Goal: Communication & Community: Answer question/provide support

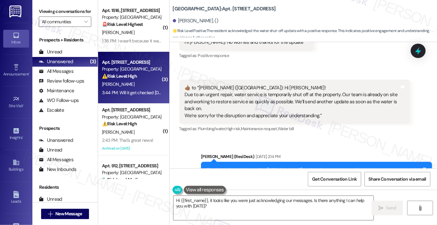
scroll to position [10163, 0]
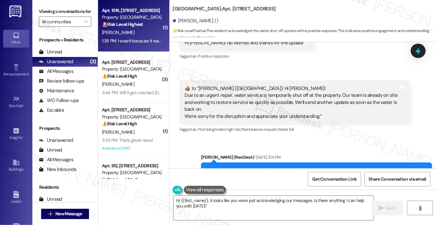
click at [141, 29] on div "[PERSON_NAME]" at bounding box center [131, 33] width 61 height 8
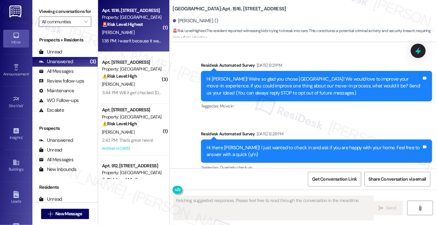
scroll to position [5941, 0]
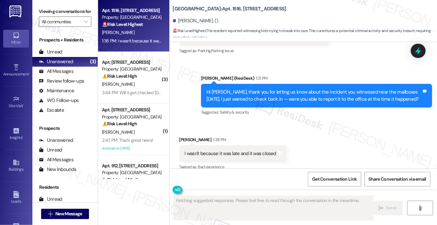
click at [219, 150] on div "I wasn't because it was late and it was closed" at bounding box center [231, 153] width 92 height 7
click at [236, 89] on div "Hi [PERSON_NAME], thank you for letting us know about the incident you witnesse…" at bounding box center [314, 96] width 215 height 14
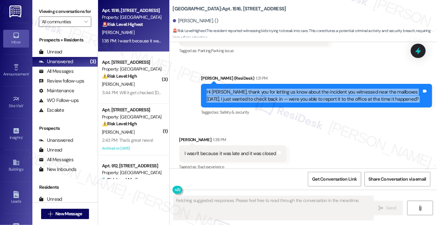
click at [236, 89] on div "Hi [PERSON_NAME], thank you for letting us know about the incident you witnesse…" at bounding box center [314, 96] width 215 height 14
click at [306, 89] on div "Hi [PERSON_NAME], thank you for letting us know about the incident you witnesse…" at bounding box center [314, 96] width 215 height 14
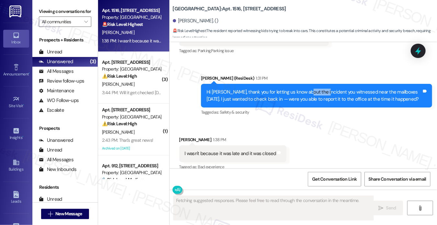
click at [306, 89] on div "Hi [PERSON_NAME], thank you for letting us know about the incident you witnesse…" at bounding box center [314, 96] width 215 height 14
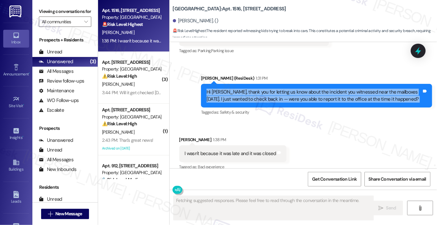
click at [306, 89] on div "Hi [PERSON_NAME], thank you for letting us know about the incident you witnesse…" at bounding box center [314, 96] width 215 height 14
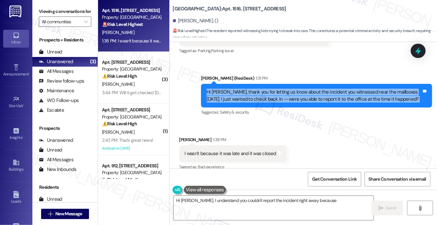
click at [232, 95] on div "Hi [PERSON_NAME], thank you for letting us know about the incident you witnesse…" at bounding box center [316, 96] width 231 height 24
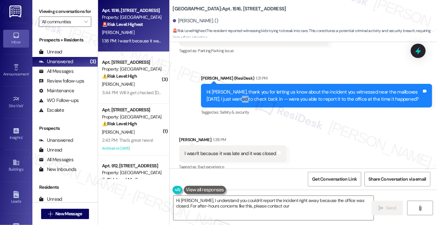
click at [232, 95] on div "Hi [PERSON_NAME], thank you for letting us know about the incident you witnesse…" at bounding box center [316, 96] width 231 height 24
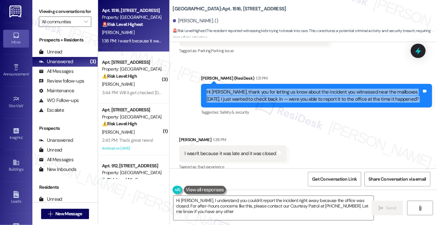
click at [232, 95] on div "Hi [PERSON_NAME], thank you for letting us know about the incident you witnesse…" at bounding box center [316, 96] width 231 height 24
click at [296, 91] on div "Hi [PERSON_NAME], thank you for letting us know about the incident you witnesse…" at bounding box center [314, 96] width 215 height 14
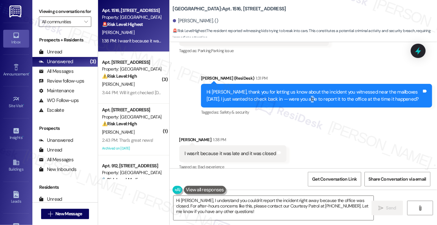
click at [296, 91] on div "Hi [PERSON_NAME], thank you for letting us know about the incident you witnesse…" at bounding box center [314, 96] width 215 height 14
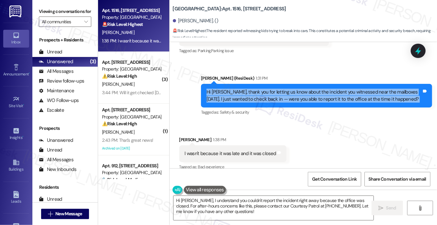
click at [296, 91] on div "Hi [PERSON_NAME], thank you for letting us know about the incident you witnesse…" at bounding box center [314, 96] width 215 height 14
click at [220, 211] on textarea "Hi [PERSON_NAME], I understand you couldn't report the incident right away beca…" at bounding box center [274, 208] width 200 height 24
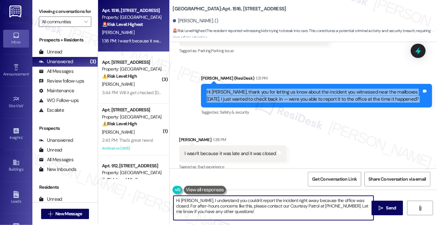
click at [220, 211] on textarea "Hi [PERSON_NAME], I understand you couldn't report the incident right away beca…" at bounding box center [274, 208] width 200 height 24
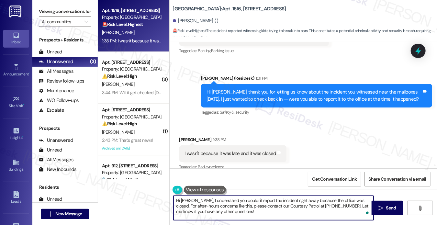
drag, startPoint x: 219, startPoint y: 211, endPoint x: 215, endPoint y: 208, distance: 4.9
click at [219, 211] on textarea "Hi [PERSON_NAME], I understand you couldn't report the incident right away beca…" at bounding box center [274, 208] width 200 height 24
click at [250, 206] on textarea "Hi [PERSON_NAME], I understand you couldn't report the incident right away beca…" at bounding box center [274, 208] width 200 height 24
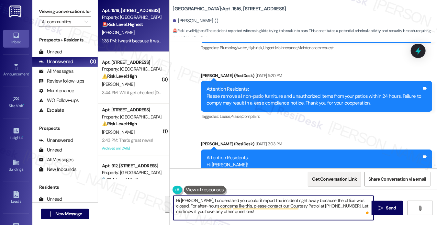
scroll to position [5779, 0]
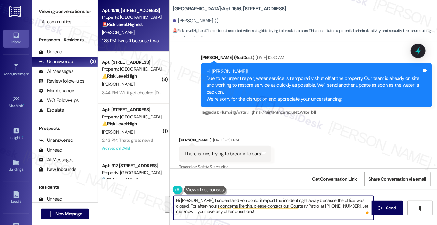
click at [321, 209] on textarea "Hi [PERSON_NAME], I understand you couldn't report the incident right away beca…" at bounding box center [274, 208] width 200 height 24
click at [327, 205] on textarea "Hi [PERSON_NAME], I understand you couldn't report the incident right away beca…" at bounding box center [274, 208] width 200 height 24
click at [256, 212] on textarea "Hi [PERSON_NAME], I understand you couldn't report the incident right away beca…" at bounding box center [274, 208] width 200 height 24
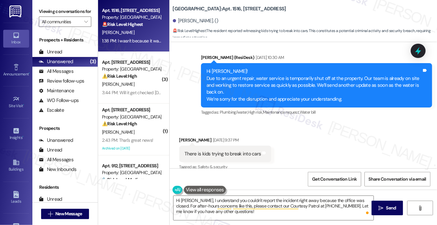
click at [170, 14] on div "[GEOGRAPHIC_DATA]: Apt. 1516, [STREET_ADDRESS][PERSON_NAME]. () 🚨 Risk Level: H…" at bounding box center [304, 20] width 268 height 36
drag, startPoint x: 172, startPoint y: 7, endPoint x: 186, endPoint y: 6, distance: 14.6
click at [185, 6] on b "[GEOGRAPHIC_DATA]: Apt. 1516, [STREET_ADDRESS]" at bounding box center [229, 9] width 113 height 7
click at [337, 127] on div "Received via SMS [PERSON_NAME] [DATE] 9:37 PM There is kids trying to break int…" at bounding box center [304, 172] width 268 height 100
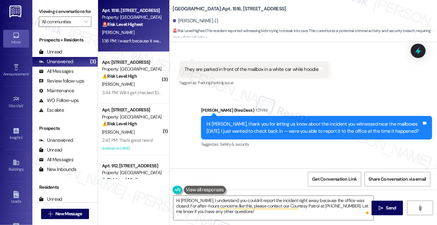
scroll to position [5876, 0]
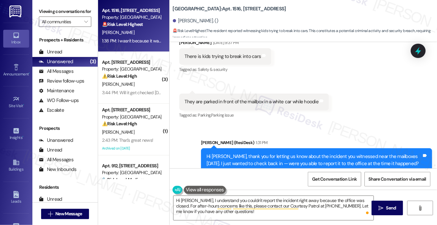
click at [247, 98] on div "They are parked in front of the mailbox in a white car while hoodie" at bounding box center [252, 101] width 134 height 7
click at [276, 203] on textarea "Hi [PERSON_NAME], I understand you couldn't report the incident right away beca…" at bounding box center [274, 208] width 200 height 24
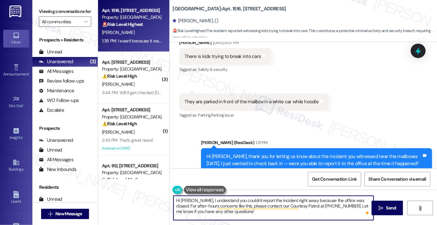
click at [276, 203] on textarea "Hi [PERSON_NAME], I understand you couldn't report the incident right away beca…" at bounding box center [274, 208] width 200 height 24
click at [311, 64] on div "Received via SMS [PERSON_NAME] [DATE] 9:37 PM There is kids trying to break int…" at bounding box center [304, 75] width 268 height 100
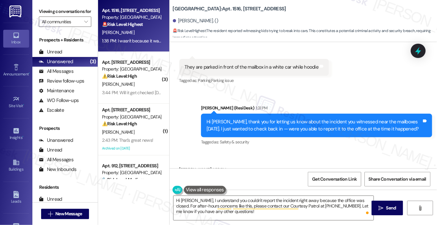
scroll to position [5941, 0]
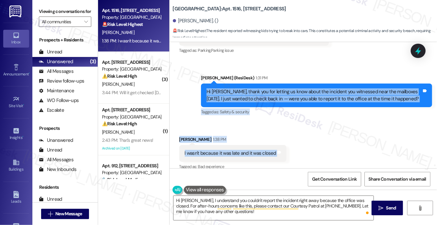
drag, startPoint x: 202, startPoint y: 84, endPoint x: 291, endPoint y: 143, distance: 107.0
click at [291, 143] on div "Survey, sent via SMS Residesk Automated Survey [DATE] 12:21 PM Hi [PERSON_NAME]…" at bounding box center [304, 105] width 268 height 126
copy div "Hi [PERSON_NAME], thank you for letting us know about the incident you witnesse…"
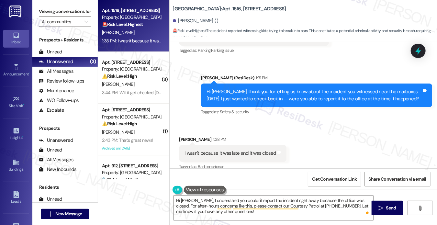
click at [55, 9] on label "Viewing conversations for" at bounding box center [65, 11] width 52 height 10
click at [45, 6] on label "Viewing conversations for" at bounding box center [65, 11] width 52 height 10
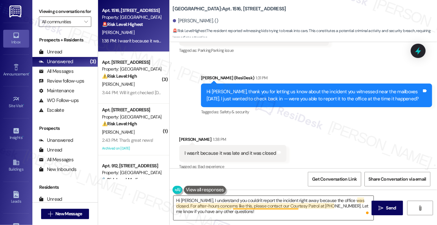
click at [241, 208] on textarea "Hi [PERSON_NAME], I understand you couldn't report the incident right away beca…" at bounding box center [274, 208] width 200 height 24
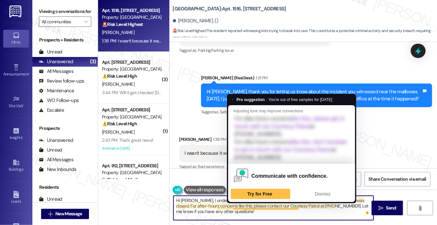
click at [241, 208] on textarea "Hi [PERSON_NAME], I understand you couldn't report the incident right away beca…" at bounding box center [274, 208] width 200 height 24
paste textarea "thank you for clarifying. I understand the office was closed at that time, and …"
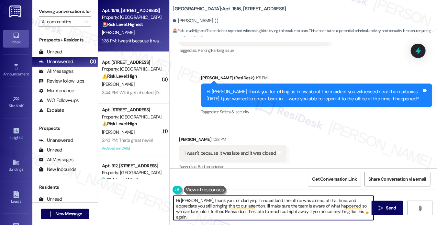
drag, startPoint x: 194, startPoint y: 200, endPoint x: 149, endPoint y: 196, distance: 45.2
click at [149, 196] on div "Apt. 1516, [STREET_ADDRESS] Property: [GEOGRAPHIC_DATA] 🚨 Risk Level: Highest T…" at bounding box center [267, 112] width 339 height 225
click at [297, 204] on textarea "Thank you for clarifying. I understand the office was closed at that time, and …" at bounding box center [274, 208] width 200 height 24
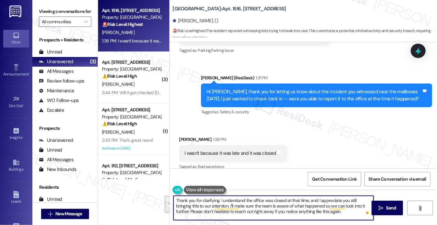
click at [354, 213] on textarea "Thank you for clarifying. I understand the office was closed at that time, and …" at bounding box center [274, 208] width 200 height 24
click at [338, 212] on textarea "Thank you for clarifying. I understand the office was closed at that time, and …" at bounding box center [274, 208] width 200 height 24
drag, startPoint x: 342, startPoint y: 212, endPoint x: 258, endPoint y: 201, distance: 84.9
click at [258, 201] on textarea "Thank you for clarifying. I understand the office was closed at that time, and …" at bounding box center [274, 208] width 200 height 24
click at [330, 207] on textarea "Thank you for clarifying. I understand the office was closed at that time, and …" at bounding box center [274, 208] width 200 height 24
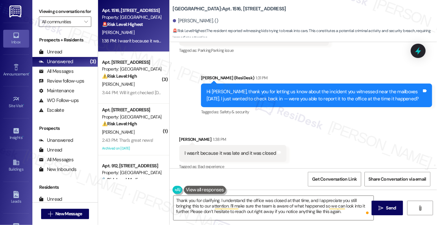
drag, startPoint x: 378, startPoint y: 211, endPoint x: 230, endPoint y: 178, distance: 151.8
click at [234, 182] on div "Survey, sent via SMS Residesk Automated Survey [DATE] 12:21 PM Hi [PERSON_NAME]…" at bounding box center [304, 154] width 268 height 225
click at [181, 131] on div "Received via SMS [PERSON_NAME] 1:38 PM I wasn't because it was late and it was …" at bounding box center [233, 153] width 117 height 45
copy div "[PERSON_NAME]"
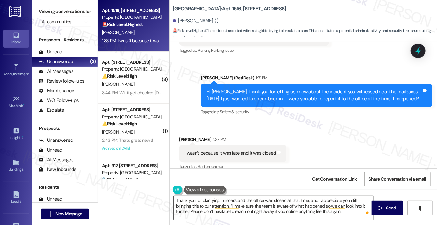
click at [218, 201] on textarea "Thank you for clarifying. I understand the office was closed at that time, and …" at bounding box center [274, 208] width 200 height 24
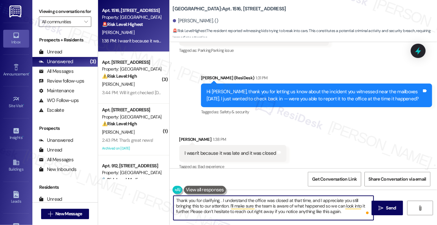
paste textarea "[PERSON_NAME]"
type textarea "Thank you for clarifying, [PERSON_NAME]. I understand the office was closed at …"
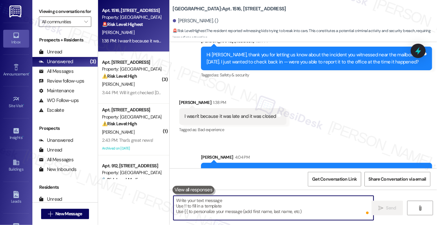
scroll to position [6000, 0]
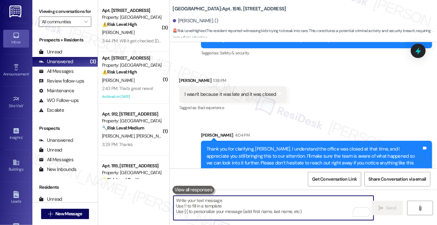
click at [323, 146] on div "Thank you for clarifying, [PERSON_NAME]. I understand the office was closed at …" at bounding box center [314, 160] width 215 height 28
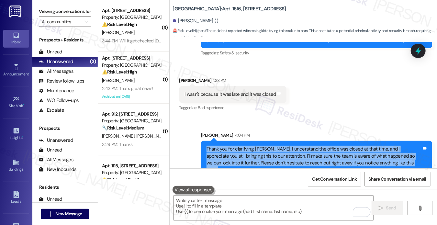
click at [323, 146] on div "Thank you for clarifying, [PERSON_NAME]. I understand the office was closed at …" at bounding box center [314, 160] width 215 height 28
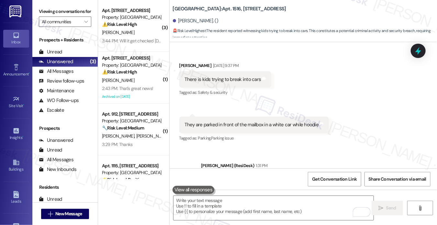
scroll to position [5806, 0]
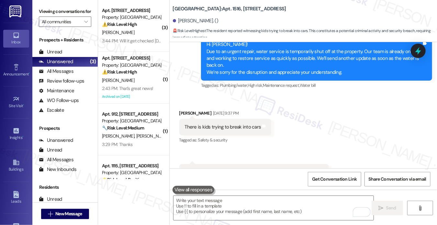
click at [199, 124] on div "There is kids trying to break into cars" at bounding box center [223, 127] width 76 height 7
copy div "There is kids trying to break into cars Tags and notes"
click at [235, 169] on div "They are parked in front of the mailbox in a white car while hoodie" at bounding box center [252, 172] width 134 height 7
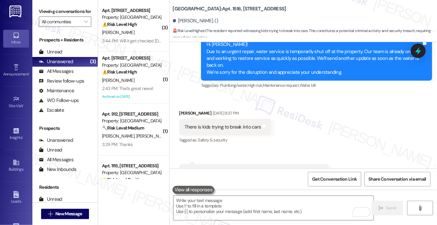
scroll to position [5811, 0]
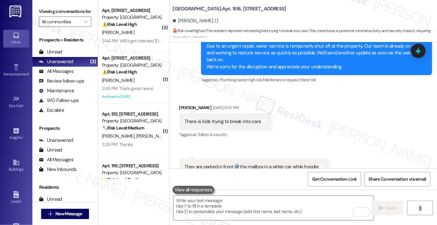
click at [235, 164] on div "They are parked in front of the mailbox in a white car while hoodie Tags and no…" at bounding box center [254, 167] width 150 height 17
click at [262, 118] on div "Tags and notes" at bounding box center [264, 121] width 5 height 7
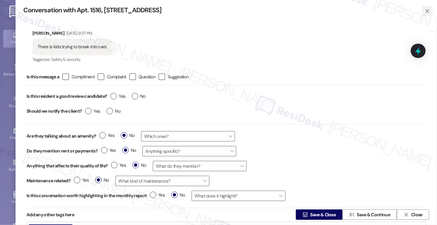
click at [424, 7] on span "" at bounding box center [427, 11] width 7 height 10
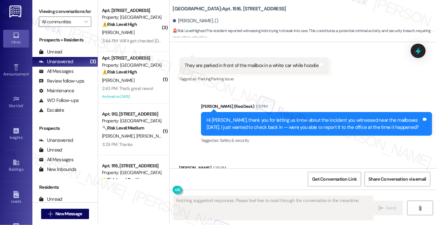
scroll to position [5848, 0]
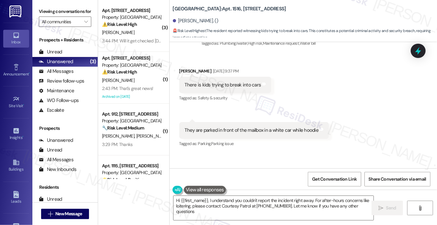
type textarea "Hi {{first_name}}, I understand you couldn't report the incident right away. Fo…"
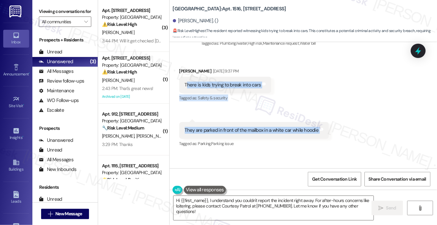
drag, startPoint x: 186, startPoint y: 76, endPoint x: 319, endPoint y: 126, distance: 142.5
click at [319, 126] on div "Received via SMS [PERSON_NAME] [DATE] 9:37 PM There is kids trying to break int…" at bounding box center [304, 103] width 268 height 100
copy div "here is kids trying to break into cars Tags and notes Tagged as: Safety & secur…"
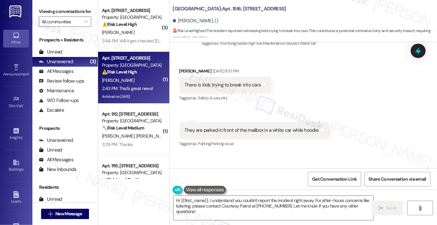
drag, startPoint x: 56, startPoint y: 8, endPoint x: 136, endPoint y: 65, distance: 98.4
click at [56, 8] on label "Viewing conversations for" at bounding box center [65, 11] width 52 height 10
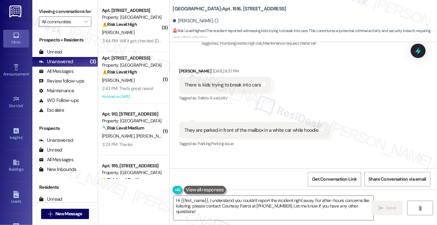
click at [322, 122] on div "They are parked in front of the mailbox in a white car while hoodie Tags and no…" at bounding box center [254, 130] width 150 height 17
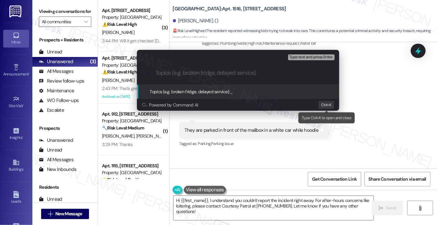
paste input "Kids Attempting to Break Into Cars (White Car by Mailboxes)"
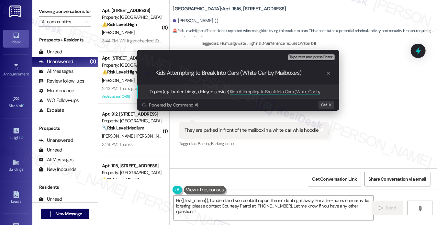
click at [243, 68] on div ".cls-1{fill:#0a055f;}.cls-2{fill:#0cc4c4;} resideskLogoBlueOrange Kids Attempti…" at bounding box center [238, 73] width 202 height 23
click at [244, 74] on input "Kids Attempting to Break Into Cars (White Car by Mailboxes)" at bounding box center [240, 73] width 171 height 7
drag, startPoint x: 311, startPoint y: 74, endPoint x: 240, endPoint y: 74, distance: 70.6
click at [240, 74] on input "Kids Attempting to Break Into Cars (White Car by Mailboxes)" at bounding box center [240, 73] width 171 height 7
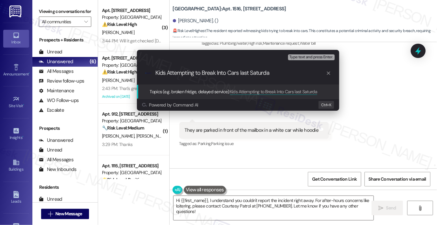
type input "Kids Attempting to Break Into Cars [DATE]"
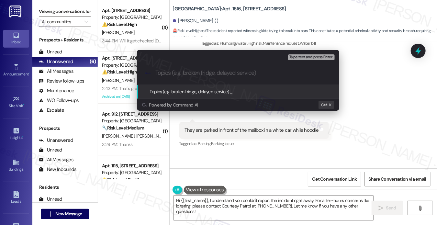
click at [351, 75] on div "Escalate Conversation Medium risk Topics (e.g. broken fridge, delayed service) …" at bounding box center [218, 112] width 437 height 225
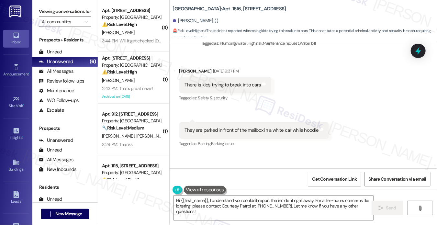
click at [298, 56] on div "Received via SMS [PERSON_NAME] [DATE] 9:37 PM There is kids trying to break int…" at bounding box center [304, 103] width 268 height 100
click at [244, 127] on div "They are parked in front of the mailbox in a white car while hoodie" at bounding box center [252, 130] width 134 height 7
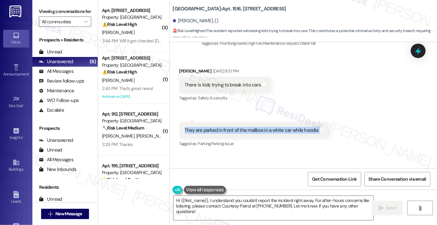
click at [244, 127] on div "They are parked in front of the mailbox in a white car while hoodie" at bounding box center [252, 130] width 134 height 7
copy div "They are parked in front of the mailbox in a white car while hoodie Tags and no…"
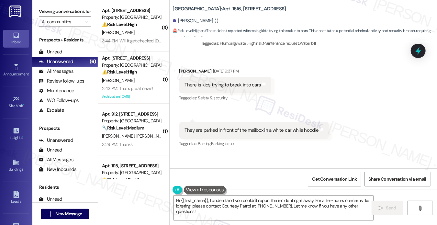
drag, startPoint x: 51, startPoint y: 17, endPoint x: 58, endPoint y: 22, distance: 9.3
click at [51, 17] on label "Viewing conversations for" at bounding box center [65, 11] width 52 height 10
click at [224, 208] on textarea "Hi {{first_name}}, I understand you couldn't report the incident right away. Fo…" at bounding box center [274, 208] width 200 height 24
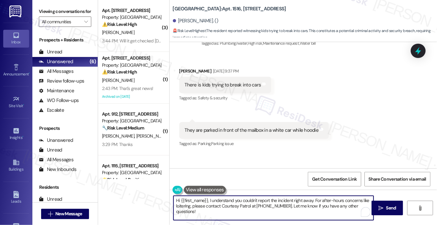
click at [224, 208] on textarea "Hi {{first_name}}, I understand you couldn't report the incident right away. Fo…" at bounding box center [274, 208] width 200 height 24
paste textarea "About what time did this happen? Did you happen to notice the license plate num…"
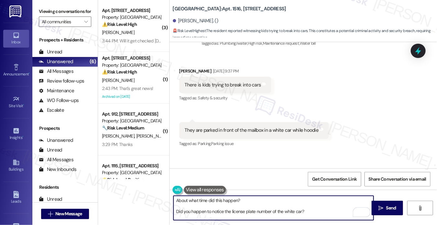
scroll to position [6010, 0]
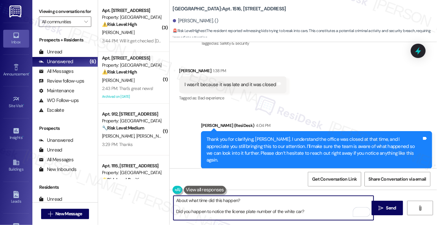
click at [176, 199] on textarea "About what time did this happen? Did you happen to notice the license plate num…" at bounding box center [274, 208] width 200 height 24
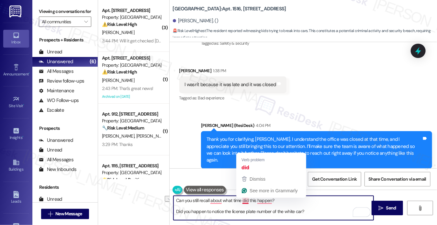
drag, startPoint x: 254, startPoint y: 201, endPoint x: 243, endPoint y: 201, distance: 11.4
click at [243, 201] on textarea "Can you still recall about what time did this happen? Did you happen to notice …" at bounding box center [274, 208] width 200 height 24
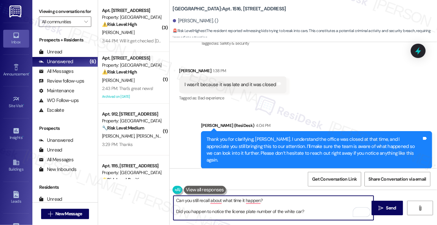
click at [175, 213] on textarea "Can you still recall about what time it happen? Did you happen to notice the li…" at bounding box center [274, 208] width 200 height 24
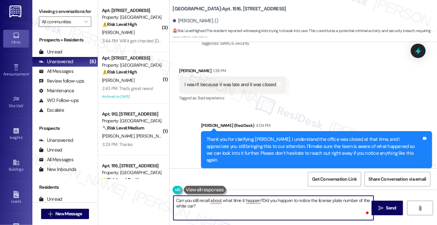
type textarea "Can you still recall about what time it happen? Did you happen to notice the li…"
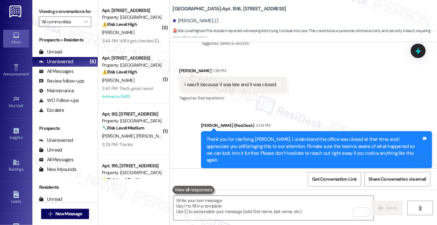
drag, startPoint x: 50, startPoint y: 15, endPoint x: 79, endPoint y: 36, distance: 36.3
click at [50, 15] on label "Viewing conversations for" at bounding box center [65, 11] width 52 height 10
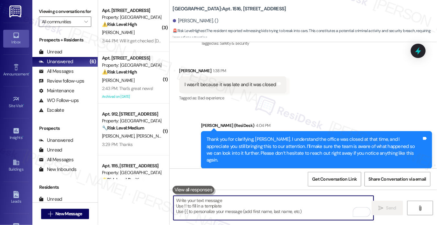
click at [224, 206] on textarea "To enrich screen reader interactions, please activate Accessibility in Grammarl…" at bounding box center [274, 208] width 200 height 24
paste textarea "Do you remember about what time this happened? And did you happen to catch the …"
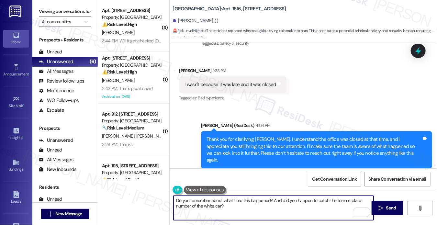
click at [222, 205] on textarea "Do you remember about what time this happened? And did you happen to catch the …" at bounding box center [274, 208] width 200 height 24
click at [222, 204] on textarea "Do you remember about what time this happened? And did you happen to catch the …" at bounding box center [274, 208] width 200 height 24
click at [248, 197] on textarea "Do you remember about what time this happened? And did you happen to catch the …" at bounding box center [274, 208] width 200 height 24
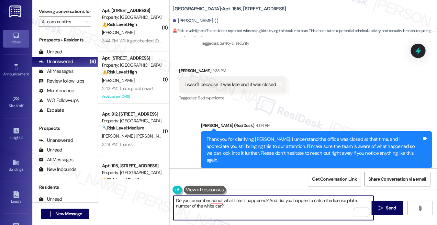
click at [225, 204] on textarea "Do you remember about what time it happened? And did you happen to catch the li…" at bounding box center [274, 208] width 200 height 24
click at [256, 209] on textarea "Do you remember about what time it happened? And did you happen to catch the li…" at bounding box center [274, 208] width 200 height 24
click at [296, 201] on textarea "Do you remember about what time it happened? And did you happen to catch the li…" at bounding box center [274, 208] width 200 height 24
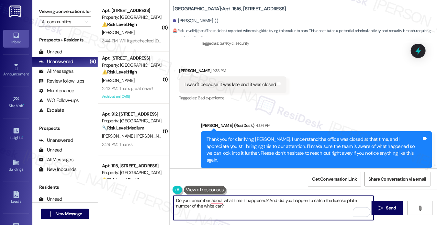
click at [296, 201] on textarea "Do you remember about what time it happened? And did you happen to catch the li…" at bounding box center [274, 208] width 200 height 24
click at [285, 205] on textarea "Do you remember about what time it happened? And did you happen to catch the li…" at bounding box center [274, 208] width 200 height 24
click at [266, 206] on textarea "Do you remember what time it happened? And did you happen to catch the license …" at bounding box center [274, 208] width 200 height 24
click at [265, 205] on textarea "Do you remember what time it happened? And did you happen to catch the license …" at bounding box center [274, 208] width 200 height 24
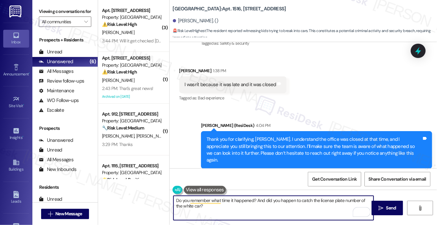
click at [265, 205] on textarea "Do you remember what time it happened? And did you happen to catch the license …" at bounding box center [274, 208] width 200 height 24
type textarea "Do you remember what time it happened? And did you happen to catch the license …"
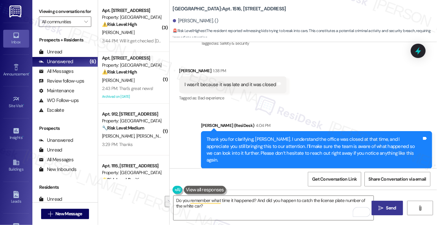
click at [394, 204] on button " Send" at bounding box center [387, 208] width 31 height 15
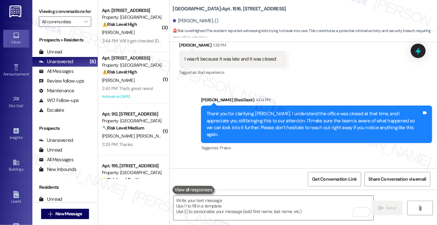
scroll to position [6062, 0]
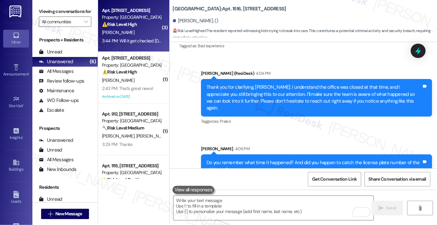
click at [137, 40] on div "3:44 PM: Will it get checked [DATE] or what 3:44 PM: Will it get checked [DATE]…" at bounding box center [142, 41] width 80 height 6
type textarea "Fetching suggested responses. Please feel free to read through the conversation…"
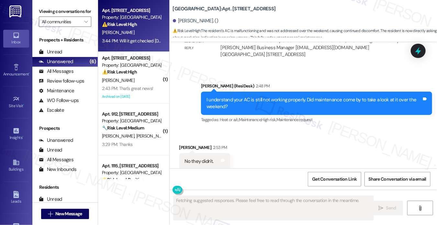
scroll to position [6918, 0]
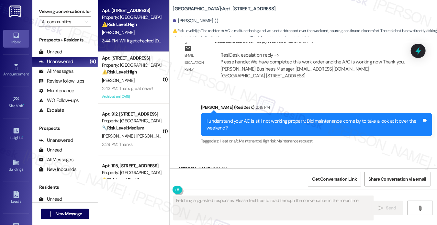
drag, startPoint x: 209, startPoint y: 87, endPoint x: 267, endPoint y: 101, distance: 59.6
click at [267, 113] on div "I understand your AC is still not working properly. Did maintenance come by to …" at bounding box center [316, 125] width 231 height 24
click at [256, 118] on div "I understand your AC is still not working properly. Did maintenance come by to …" at bounding box center [314, 125] width 215 height 14
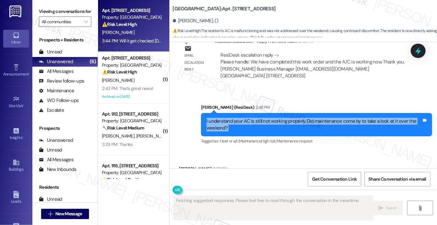
click at [256, 118] on div "I understand your AC is still not working properly. Did maintenance come by to …" at bounding box center [314, 125] width 215 height 14
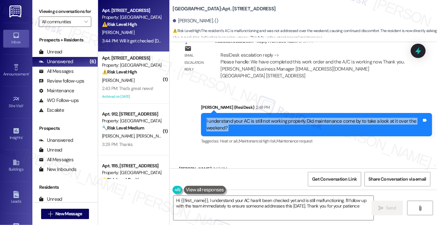
type textarea "Hi {{first_name}}, I understand your AC hasn't been checked yet and is still ma…"
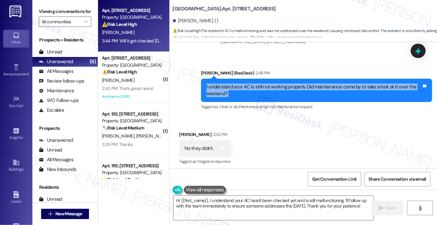
scroll to position [6983, 0]
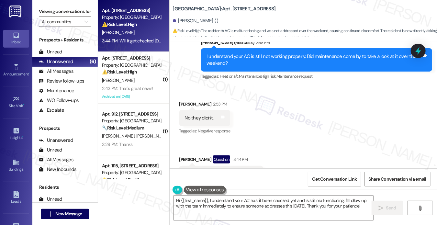
click at [201, 115] on div "No they didn't." at bounding box center [199, 118] width 29 height 7
click at [228, 171] on div "Will it get checked [DATE] or what" at bounding box center [219, 174] width 68 height 7
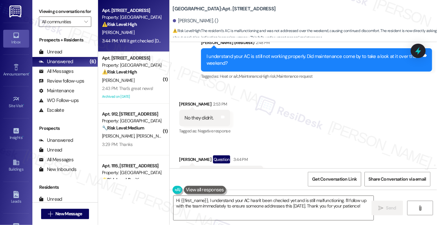
click at [225, 171] on div "Will it get checked [DATE] or what" at bounding box center [219, 174] width 68 height 7
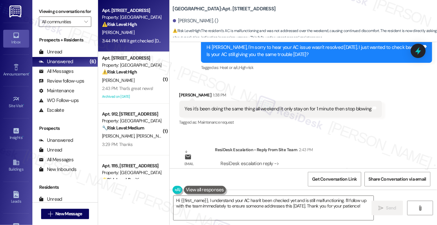
scroll to position [6821, 0]
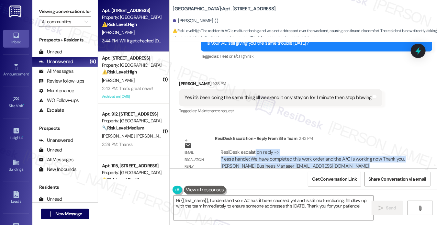
drag, startPoint x: 253, startPoint y: 127, endPoint x: 382, endPoint y: 136, distance: 129.3
click at [382, 149] on div "ResiDesk escalation reply -> Please handle: We have completed this work order a…" at bounding box center [313, 162] width 184 height 27
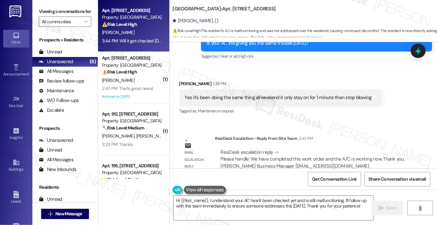
click at [225, 94] on div "Yes it's been doing the same thing all weekend it only stay on for 1 minute the…" at bounding box center [278, 97] width 187 height 7
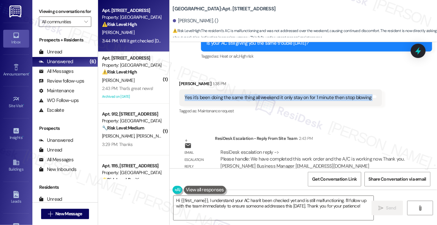
click at [225, 94] on div "Yes it's been doing the same thing all weekend it only stay on for 1 minute the…" at bounding box center [278, 97] width 187 height 7
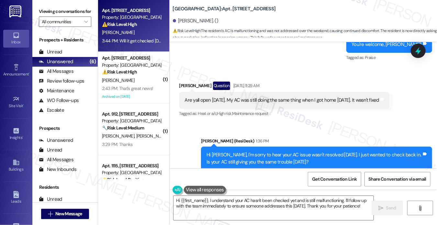
scroll to position [6692, 0]
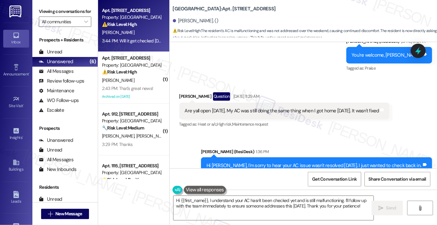
click at [207, 108] on div "Are yall open [DATE]. My AC was still doing the same thing when I got home [DAT…" at bounding box center [282, 111] width 195 height 7
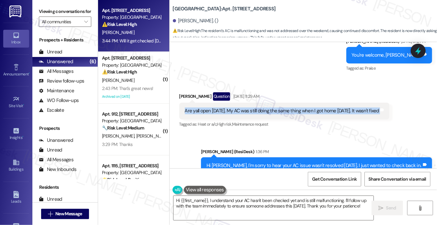
click at [207, 108] on div "Are yall open [DATE]. My AC was still doing the same thing when I got home [DAT…" at bounding box center [282, 111] width 195 height 7
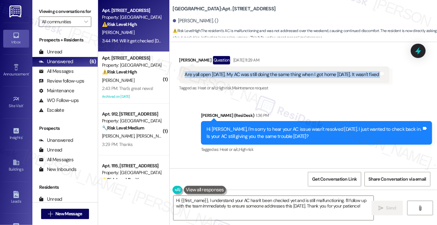
scroll to position [6724, 0]
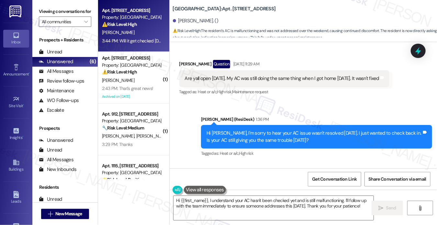
click at [334, 111] on div "Sent via SMS [PERSON_NAME] (ResiDesk) 1:36 PM Hi [PERSON_NAME], I'm sorry to he…" at bounding box center [316, 137] width 241 height 52
drag, startPoint x: 380, startPoint y: 50, endPoint x: 354, endPoint y: 50, distance: 26.2
click at [354, 75] on div "Are yall open [DATE]. My AC was still doing the same thing when I got home [DAT…" at bounding box center [282, 78] width 195 height 7
copy div "It wasn't fixed"
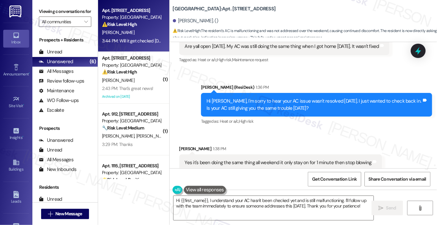
scroll to position [6789, 0]
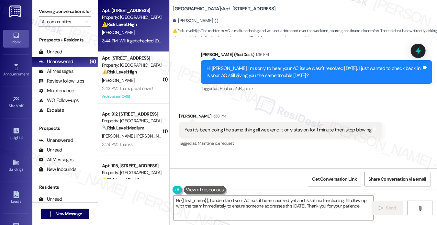
click at [253, 127] on div "Yes it's been doing the same thing all weekend it only stay on for 1 minute the…" at bounding box center [278, 130] width 187 height 7
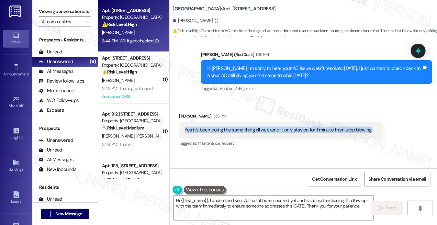
click at [253, 127] on div "Yes it's been doing the same thing all weekend it only stay on for 1 minute the…" at bounding box center [278, 130] width 187 height 7
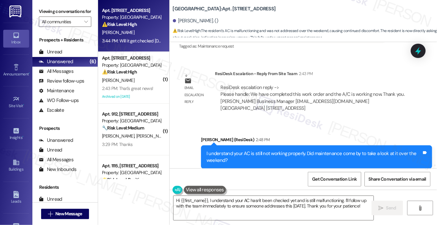
scroll to position [6983, 0]
